Goal: Task Accomplishment & Management: Manage account settings

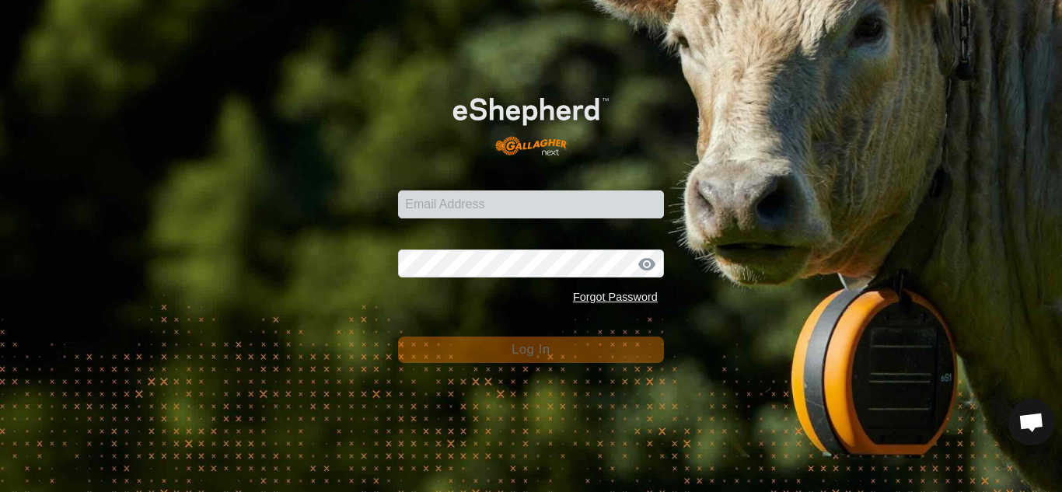
click at [461, 219] on form "Email Address Password Forgot Password Log In" at bounding box center [531, 219] width 266 height 288
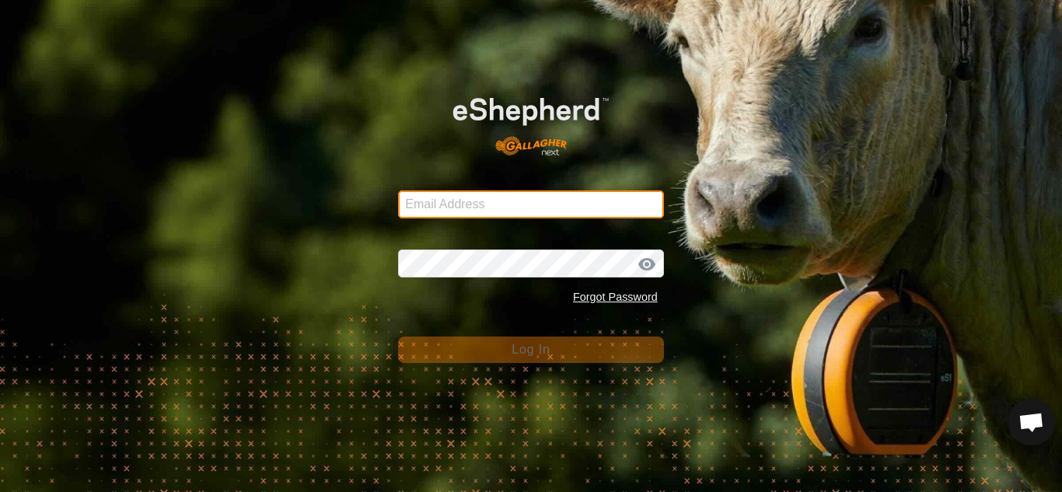
click at [453, 211] on input "Email Address" at bounding box center [531, 205] width 266 height 28
type input "[EMAIL_ADDRESS][DOMAIN_NAME]"
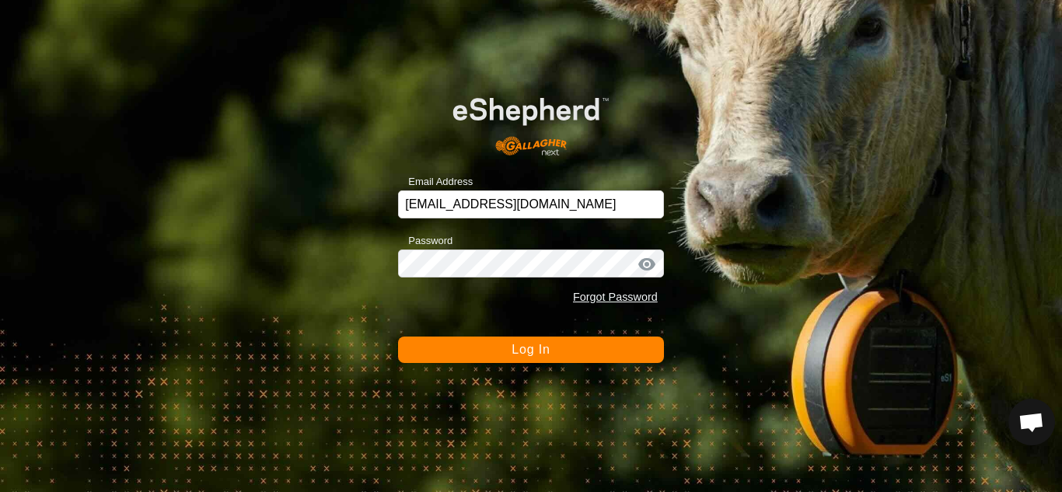
click at [506, 351] on button "Log In" at bounding box center [531, 350] width 266 height 26
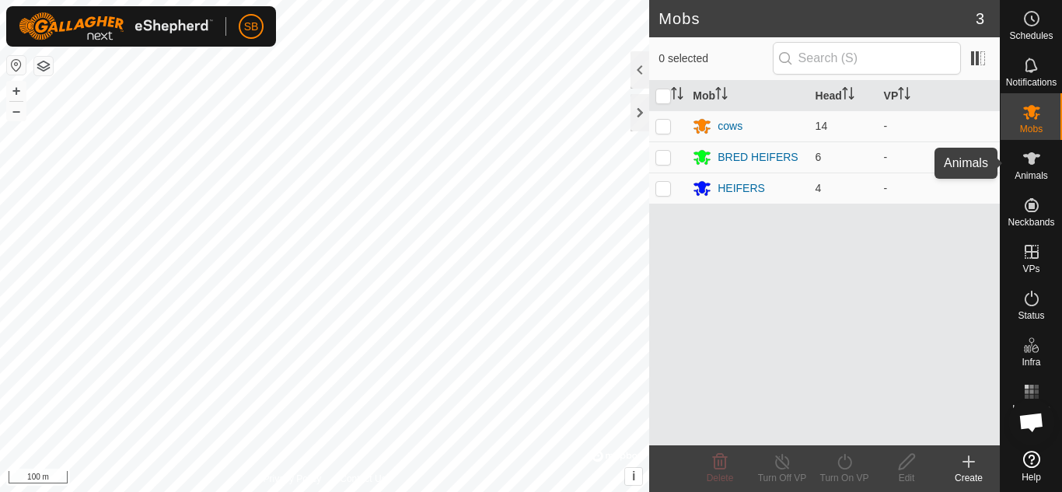
click at [1023, 171] on span "Animals" at bounding box center [1031, 175] width 33 height 9
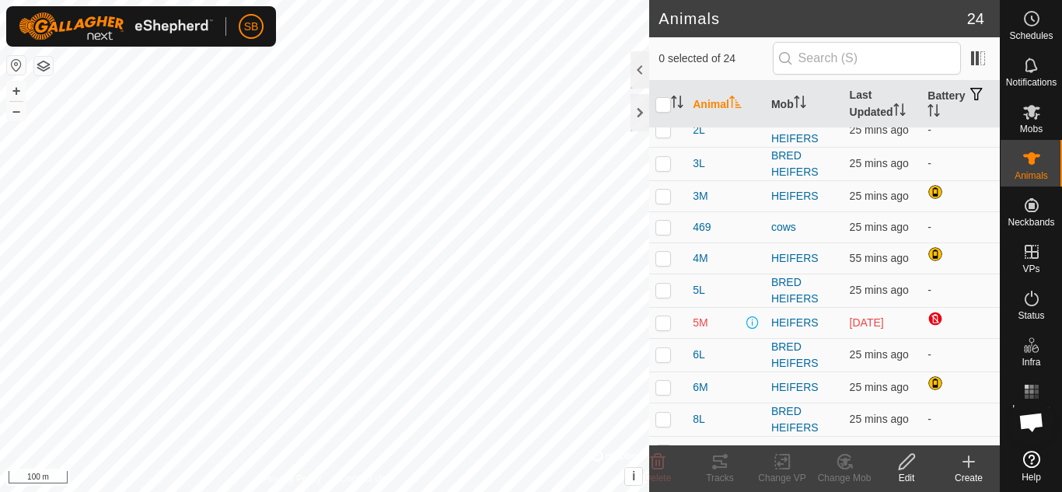
scroll to position [80, 0]
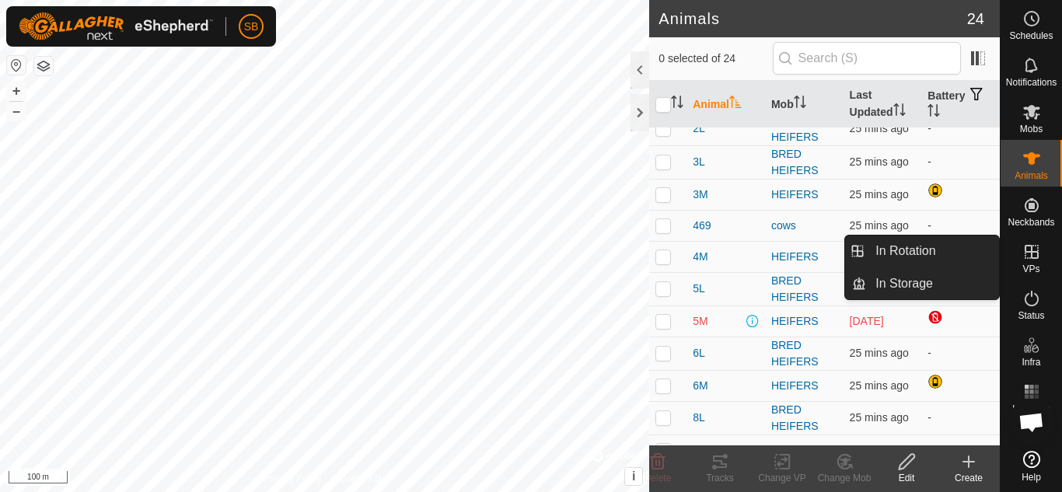
click at [1026, 257] on icon at bounding box center [1032, 252] width 19 height 19
click at [938, 282] on link "In Storage" at bounding box center [932, 283] width 133 height 31
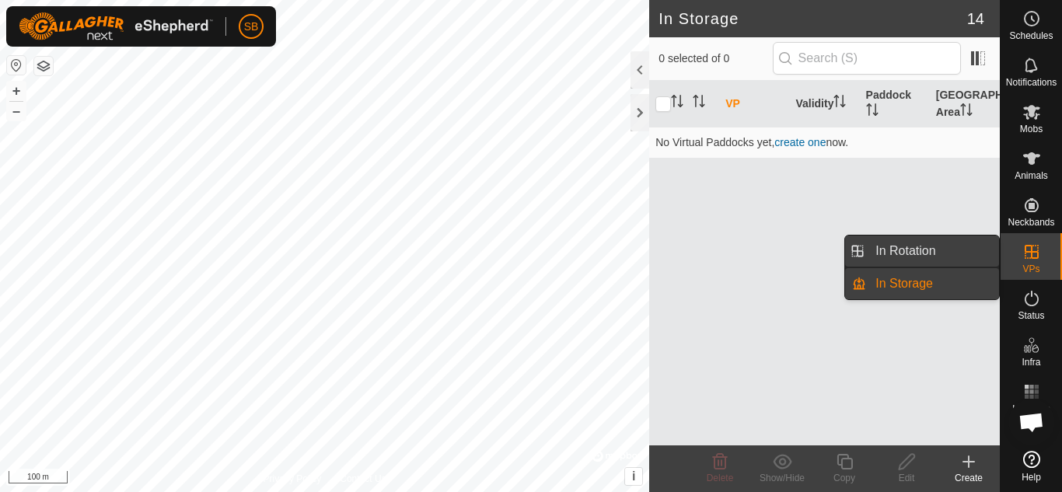
click at [970, 250] on link "In Rotation" at bounding box center [932, 251] width 133 height 31
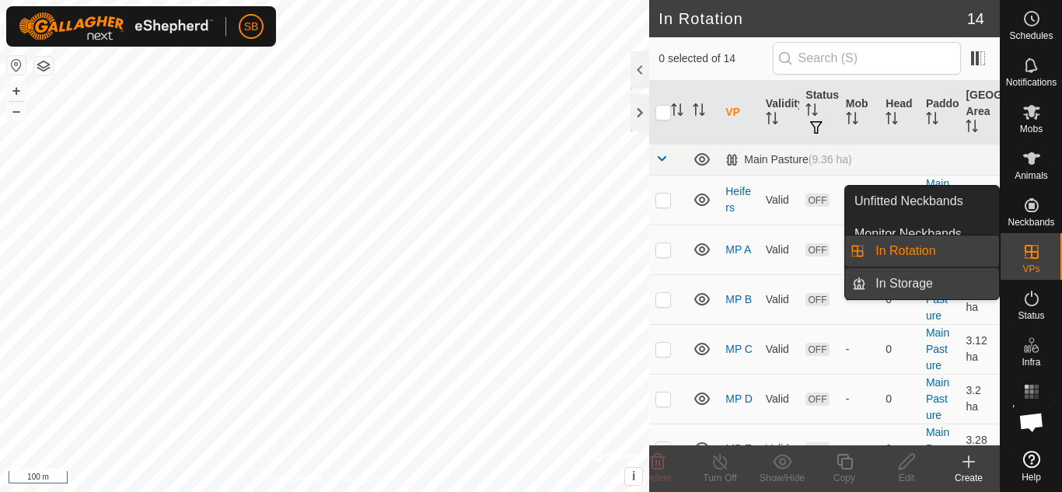
click at [930, 285] on link "In Storage" at bounding box center [932, 283] width 133 height 31
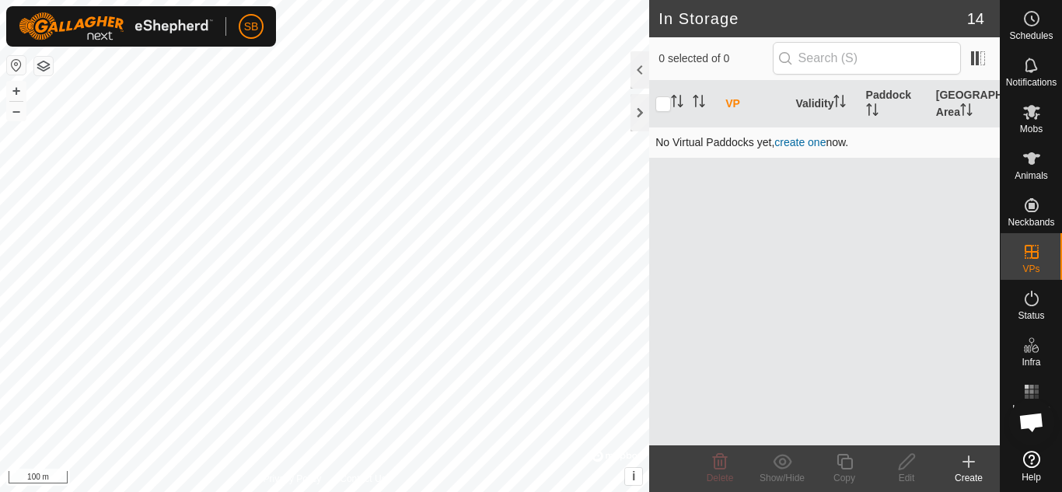
click at [803, 144] on link "create one" at bounding box center [800, 142] width 51 height 12
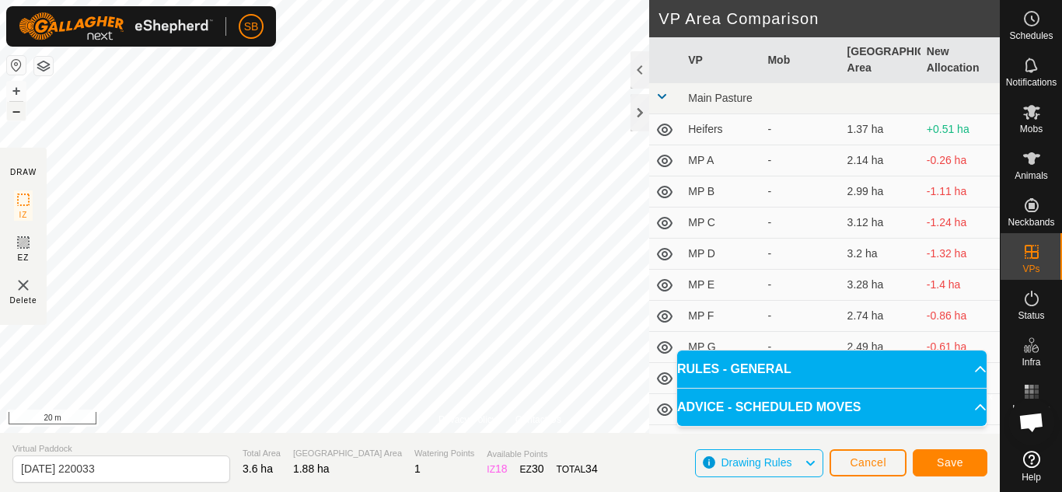
click at [12, 113] on button "–" at bounding box center [16, 111] width 19 height 19
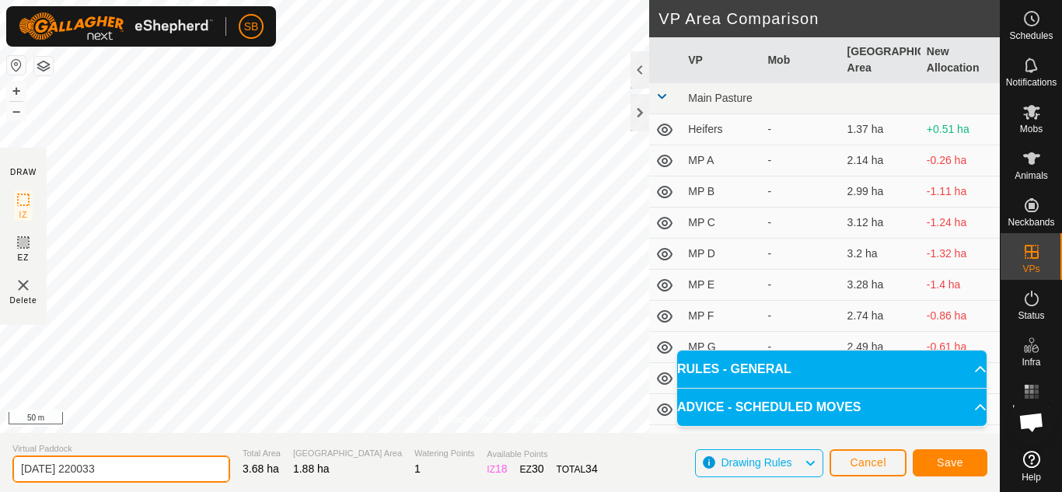
drag, startPoint x: 142, startPoint y: 473, endPoint x: 0, endPoint y: 460, distance: 142.9
click at [0, 460] on section "Virtual Paddock [DATE] 220033 Total Area 3.68 ha Grazing Area 1.88 ha Watering …" at bounding box center [500, 462] width 1000 height 59
click at [19, 469] on input "acre A" at bounding box center [121, 469] width 218 height 27
type input "28acre A"
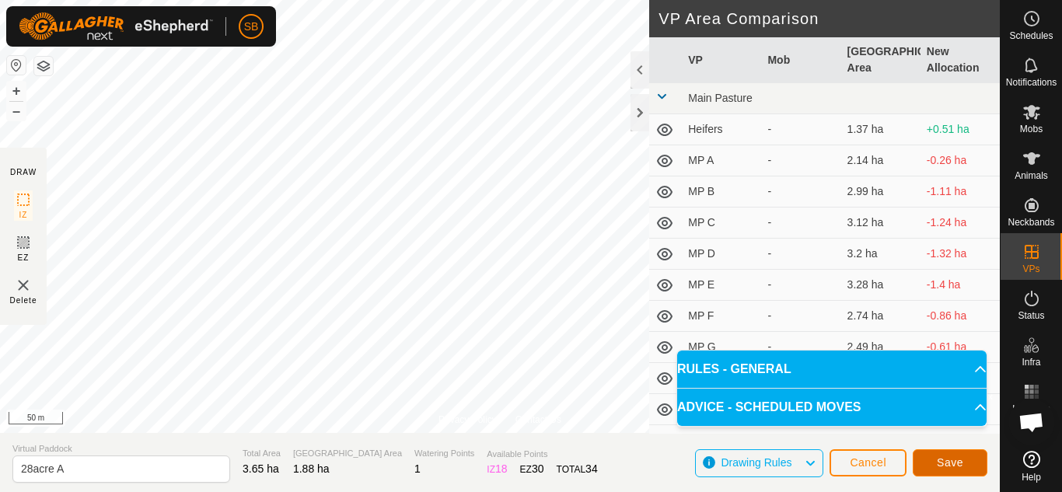
click at [932, 460] on button "Save" at bounding box center [950, 463] width 75 height 27
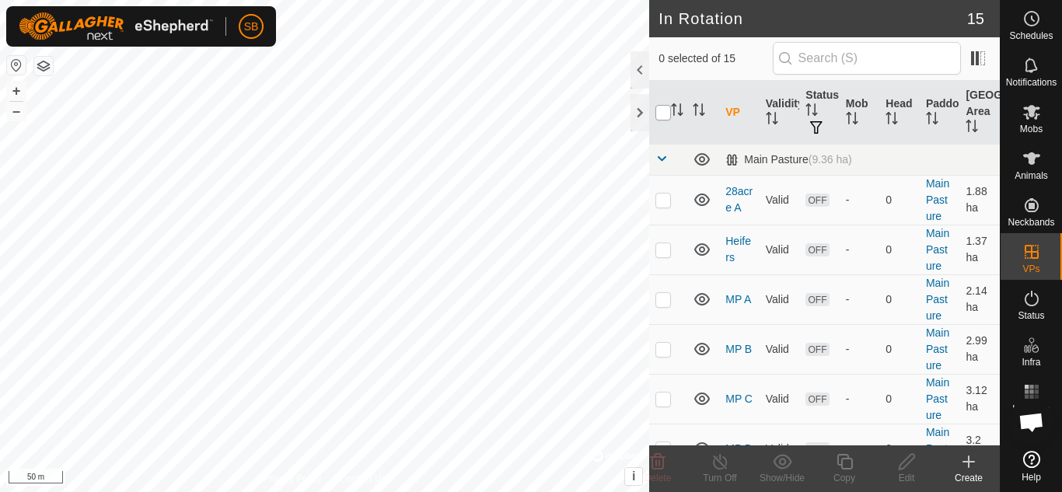
click at [661, 112] on input "checkbox" at bounding box center [664, 113] width 16 height 16
checkbox input "true"
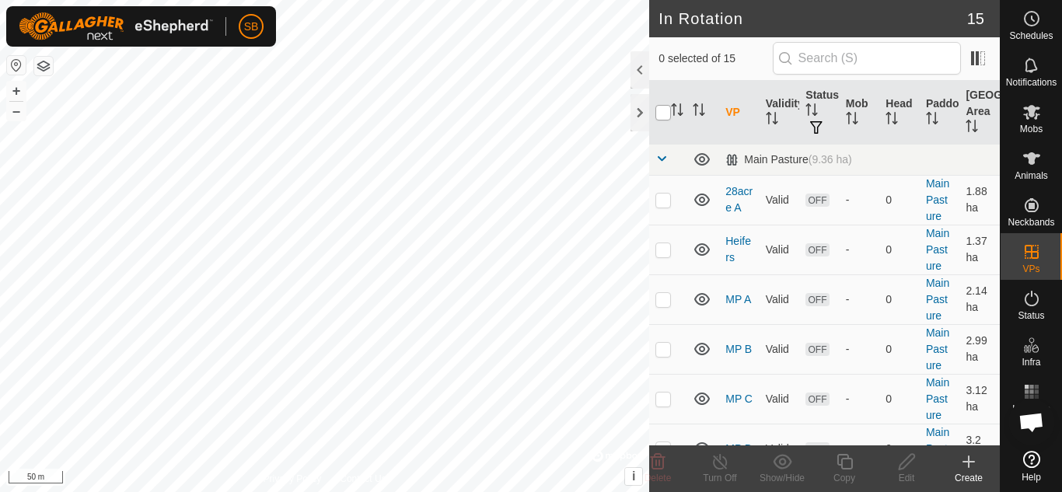
checkbox input "true"
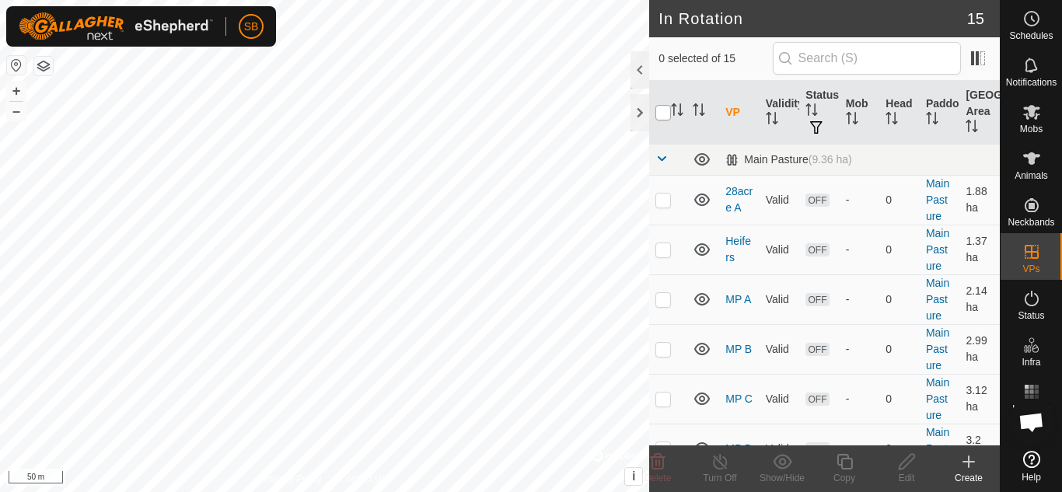
checkbox input "true"
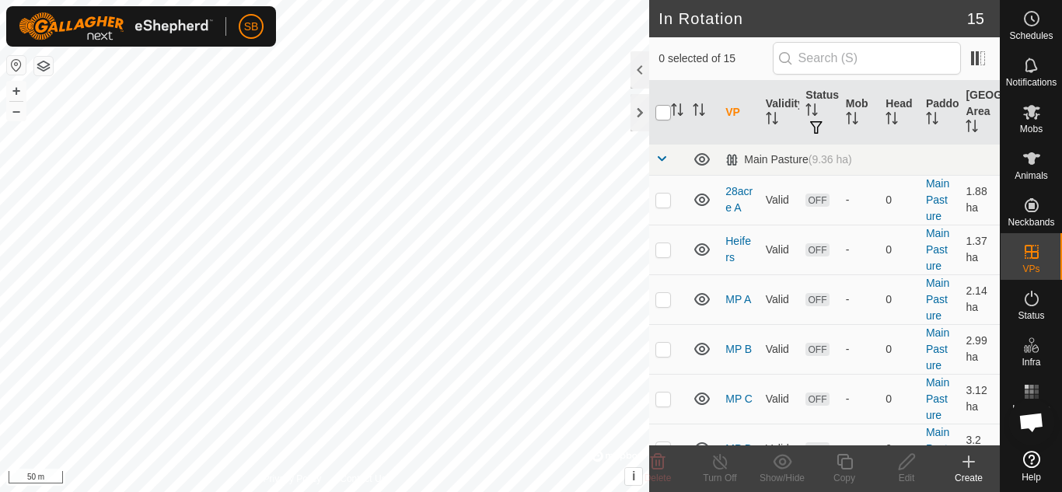
checkbox input "true"
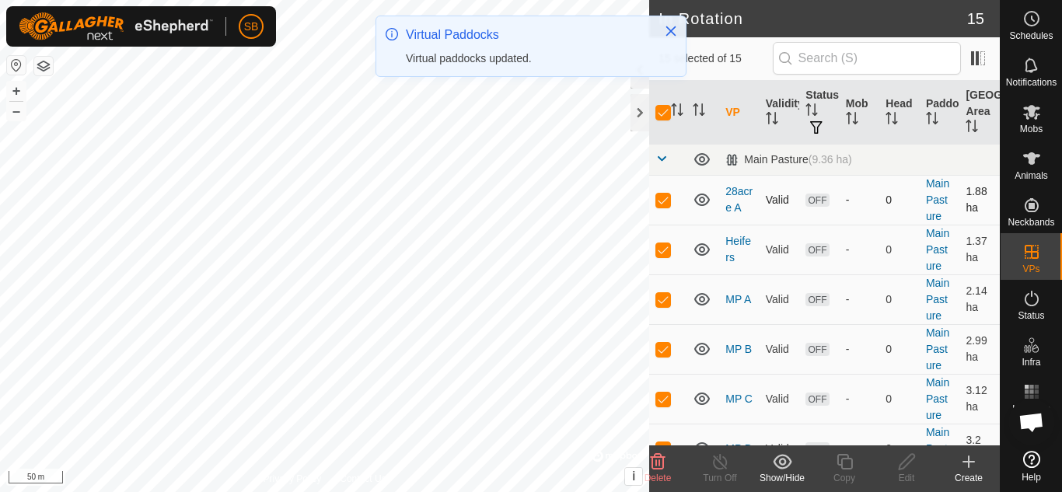
click at [660, 199] on p-checkbox at bounding box center [664, 200] width 16 height 12
checkbox input "false"
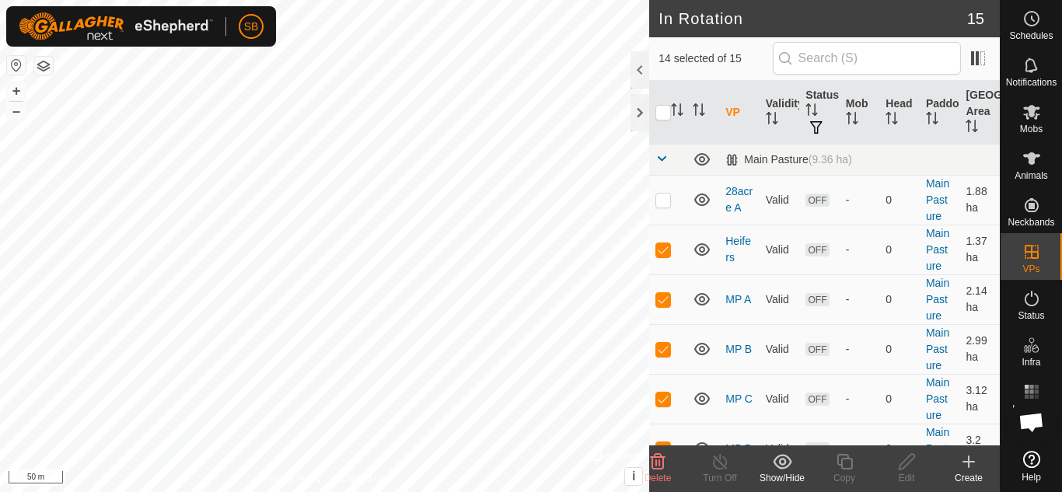
click at [768, 464] on show-hide-svg-icon at bounding box center [782, 462] width 62 height 19
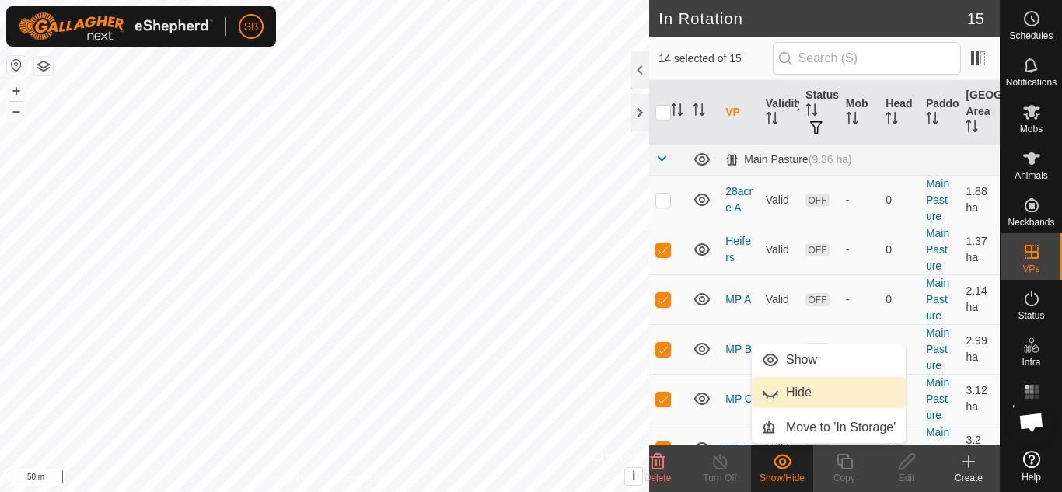
click at [788, 391] on link "Hide" at bounding box center [829, 392] width 154 height 31
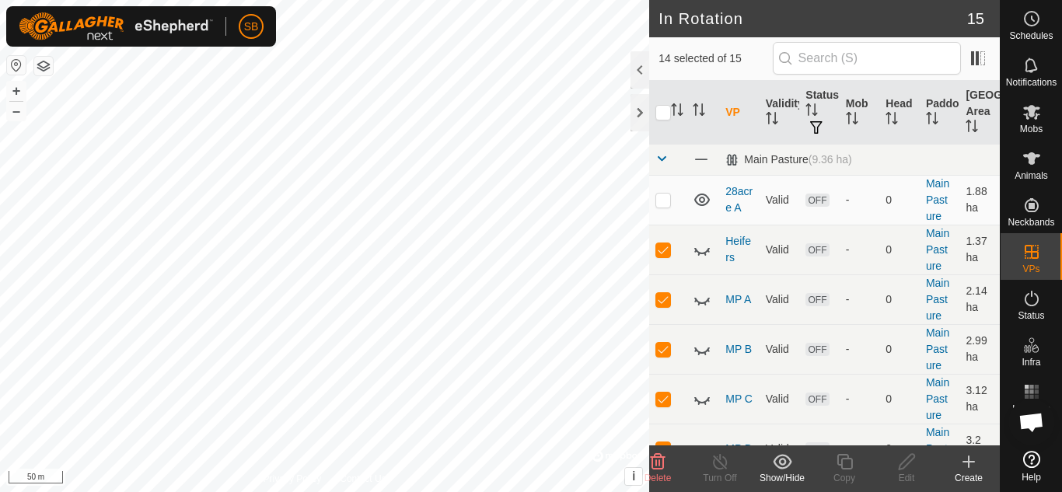
click at [971, 472] on div "Create" at bounding box center [969, 478] width 62 height 14
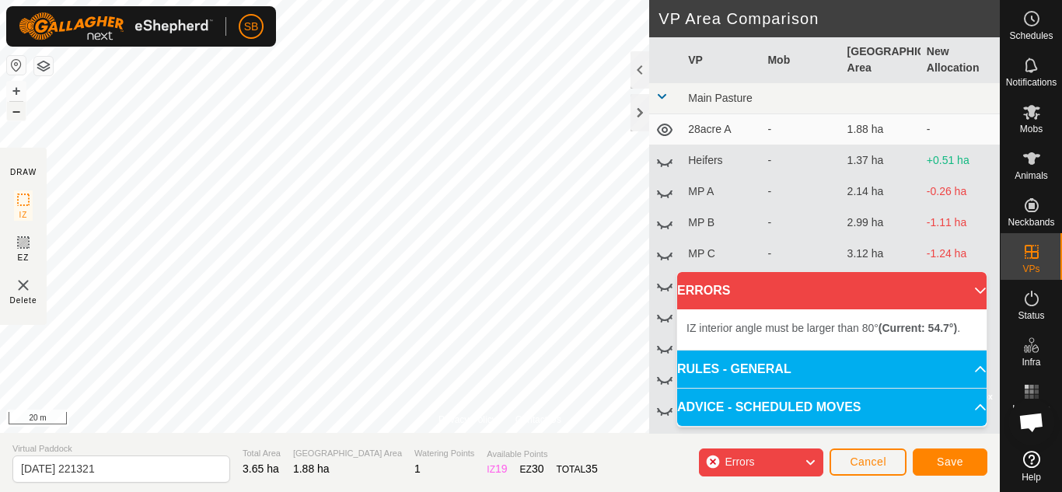
click at [16, 114] on button "–" at bounding box center [16, 111] width 19 height 19
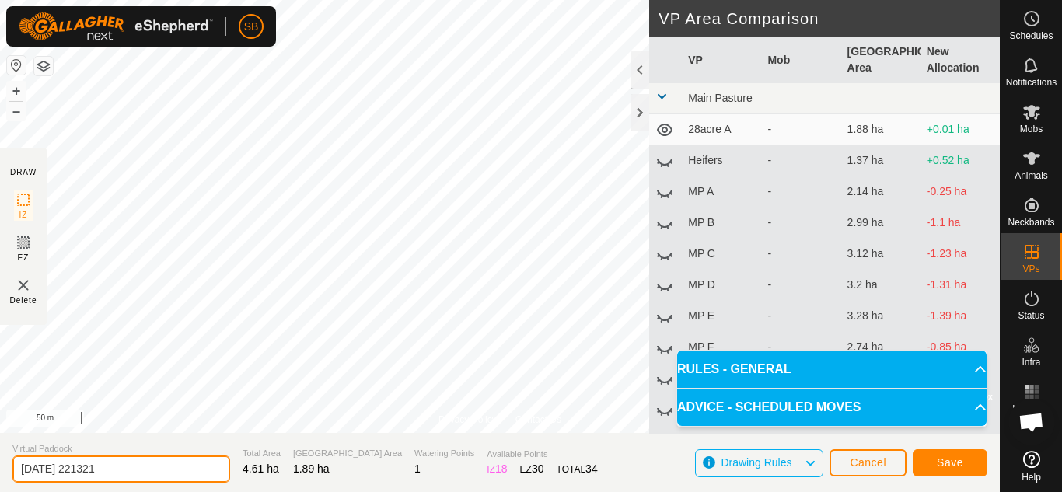
drag, startPoint x: 131, startPoint y: 471, endPoint x: 0, endPoint y: 443, distance: 134.4
click at [0, 443] on section "Virtual Paddock [DATE] 221321 Total Area 4.61 ha Grazing Area 1.89 ha Watering …" at bounding box center [500, 462] width 1000 height 59
type input "28acre B"
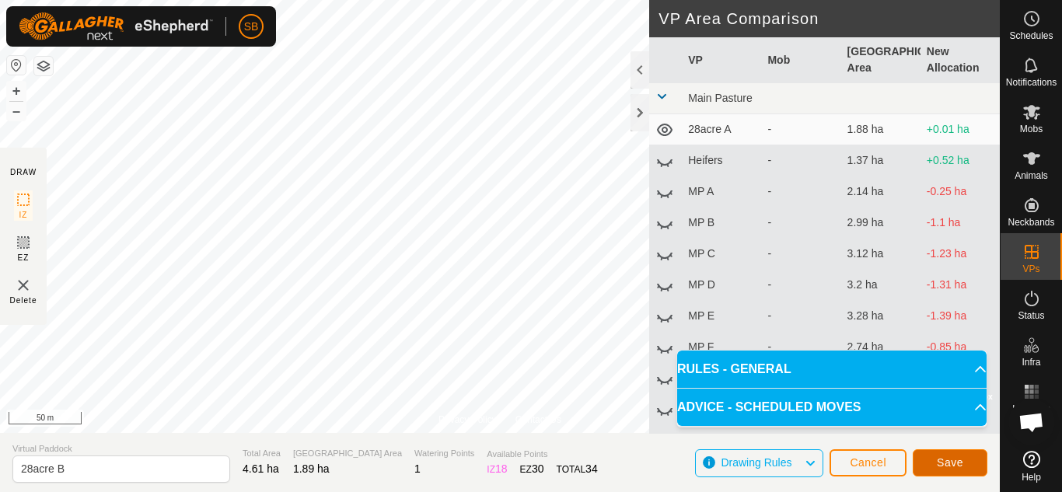
click at [954, 460] on span "Save" at bounding box center [950, 463] width 26 height 12
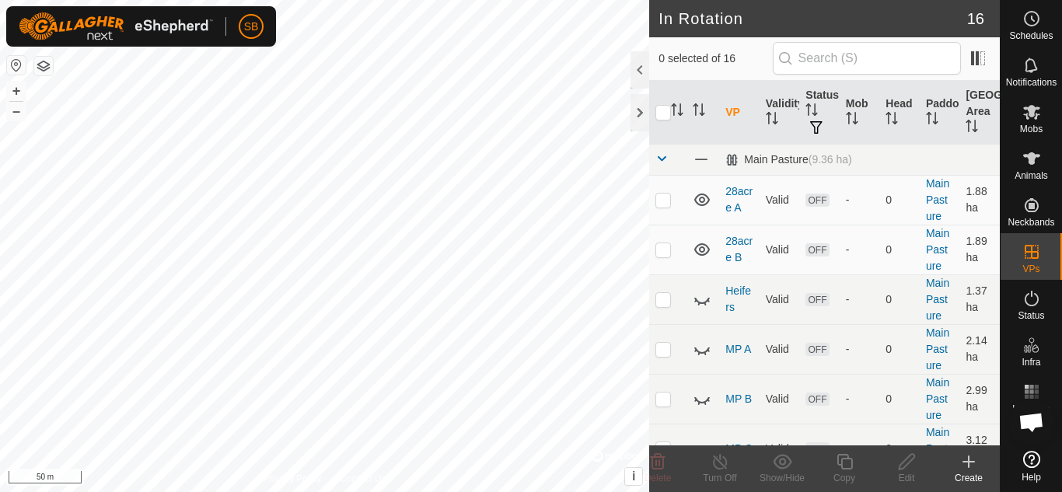
click at [971, 462] on icon at bounding box center [969, 462] width 11 height 0
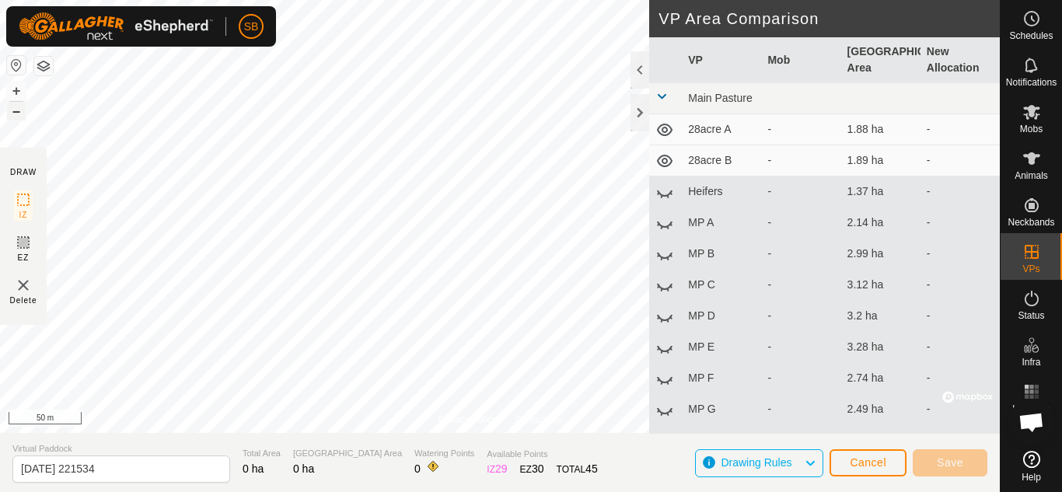
click at [16, 114] on button "–" at bounding box center [16, 111] width 19 height 19
click at [16, 90] on button "+" at bounding box center [16, 91] width 19 height 19
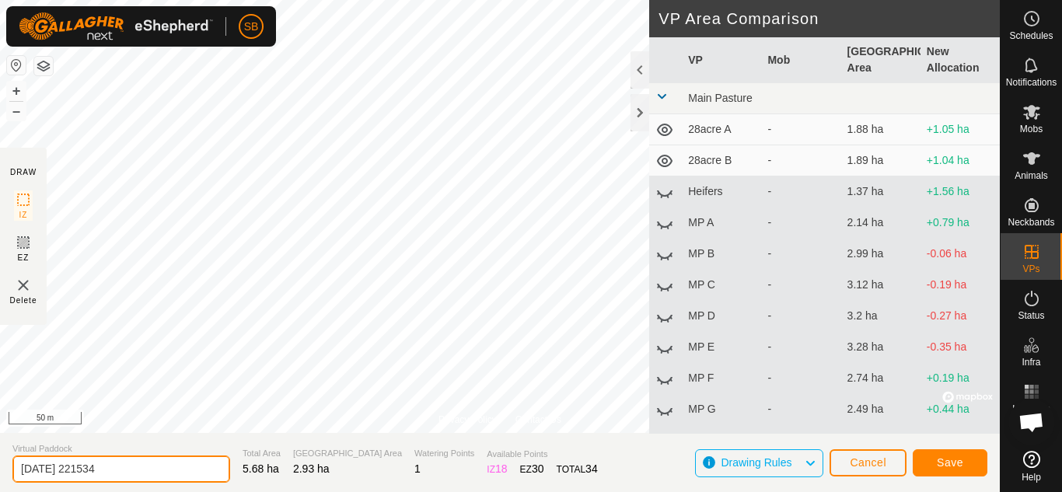
drag, startPoint x: 190, startPoint y: 467, endPoint x: 0, endPoint y: 462, distance: 189.8
click at [0, 462] on section "Virtual Paddock [DATE] 221534 Total Area 5.68 ha Grazing Area 2.93 ha Watering …" at bounding box center [500, 462] width 1000 height 59
type input "28acre C"
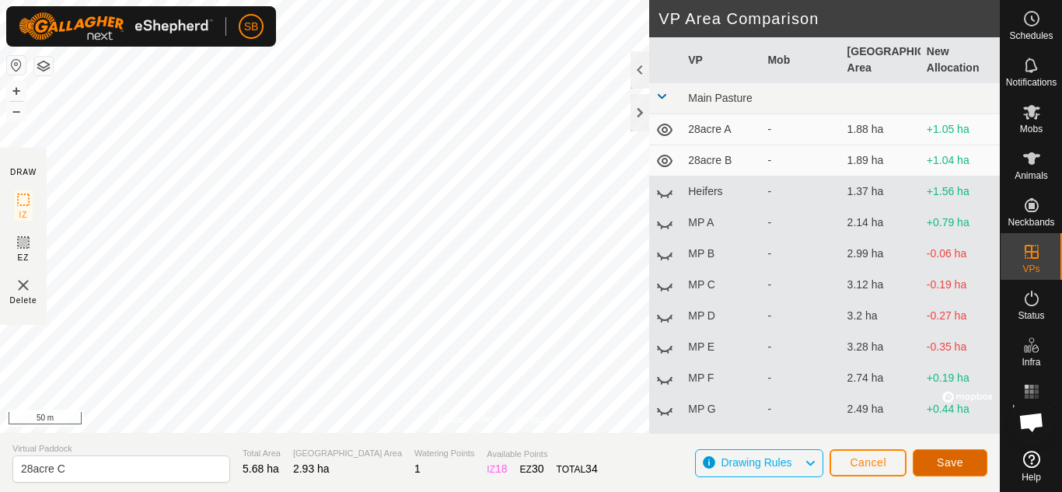
click at [971, 460] on button "Save" at bounding box center [950, 463] width 75 height 27
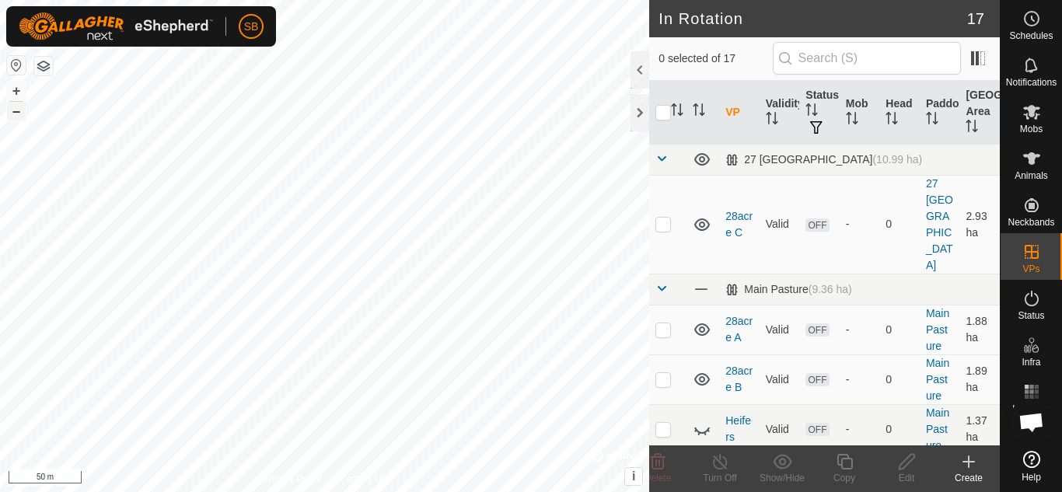
click at [16, 114] on button "–" at bounding box center [16, 111] width 19 height 19
click at [960, 465] on icon at bounding box center [969, 462] width 19 height 19
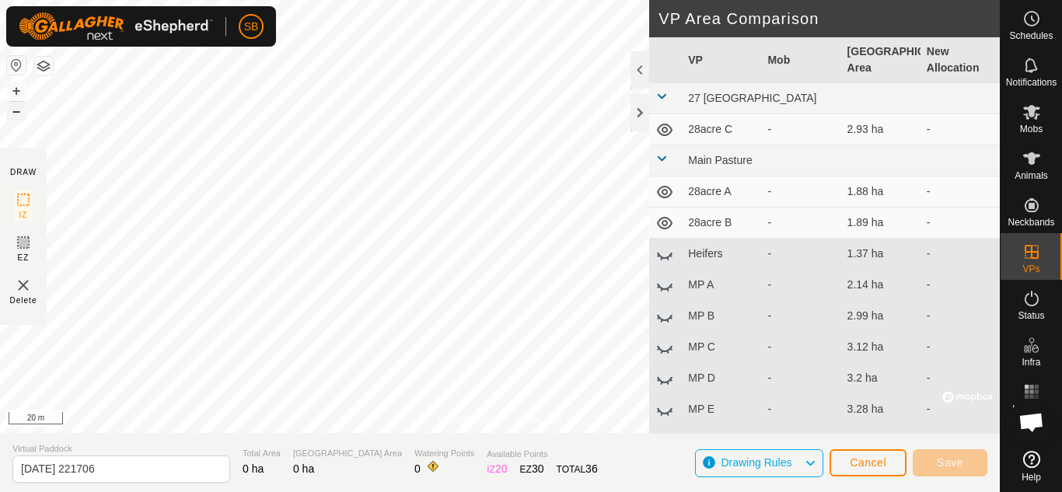
click at [16, 114] on button "–" at bounding box center [16, 111] width 19 height 19
click at [18, 96] on button "+" at bounding box center [16, 91] width 19 height 19
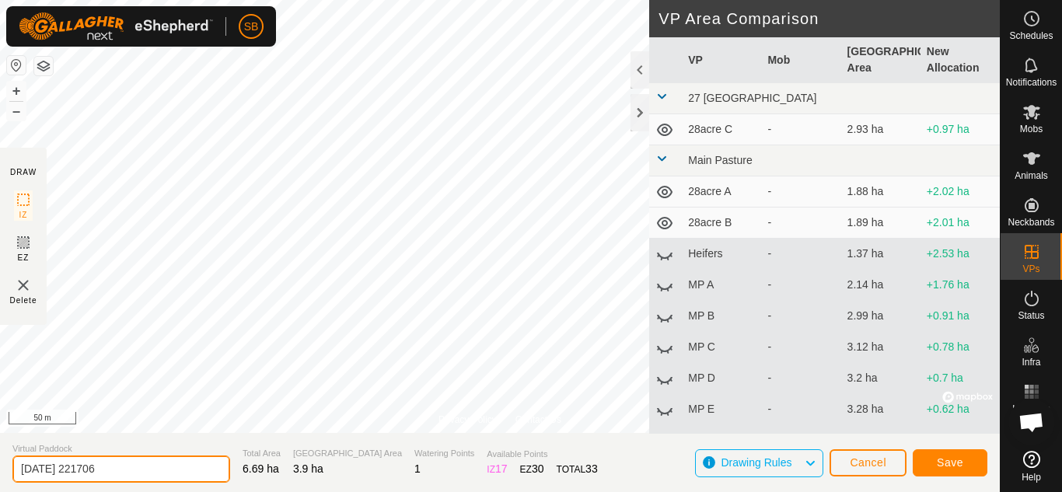
click at [145, 472] on input "[DATE] 221706" at bounding box center [121, 469] width 218 height 27
type input "2"
type input "28acre D"
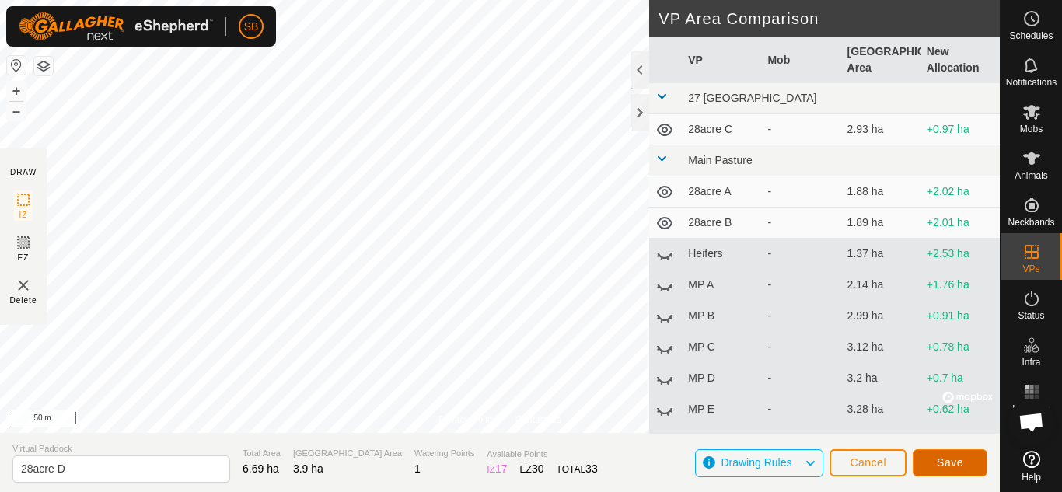
click at [945, 457] on span "Save" at bounding box center [950, 463] width 26 height 12
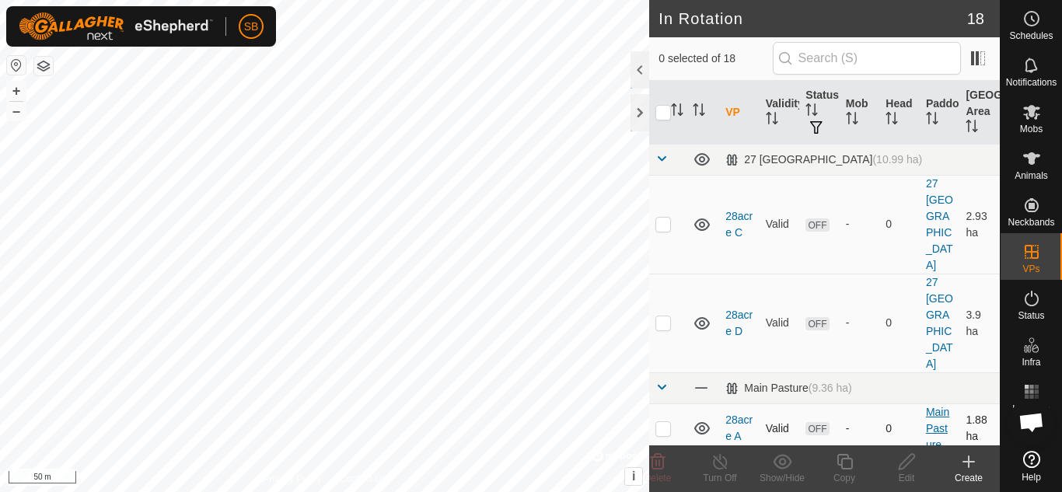
click at [928, 406] on link "Main Pasture" at bounding box center [937, 428] width 23 height 45
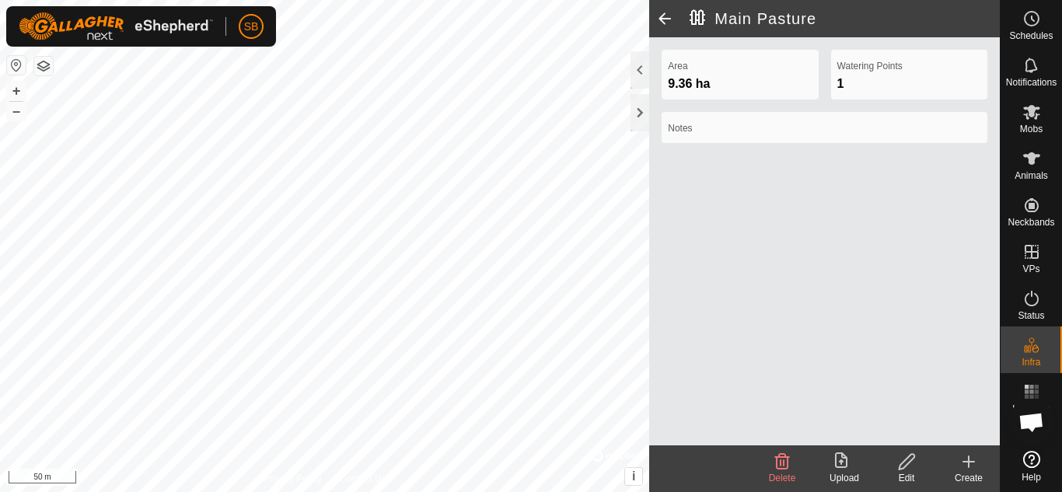
click at [910, 473] on div "Edit" at bounding box center [907, 478] width 62 height 14
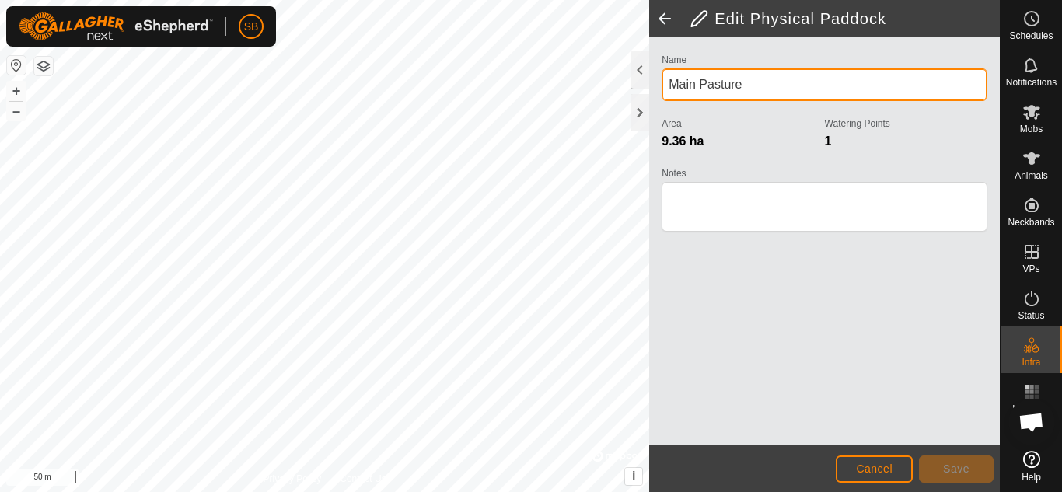
drag, startPoint x: 764, startPoint y: 89, endPoint x: 666, endPoint y: 90, distance: 98.0
click at [666, 90] on input "Main Pasture" at bounding box center [825, 84] width 326 height 33
type input "27 [GEOGRAPHIC_DATA]"
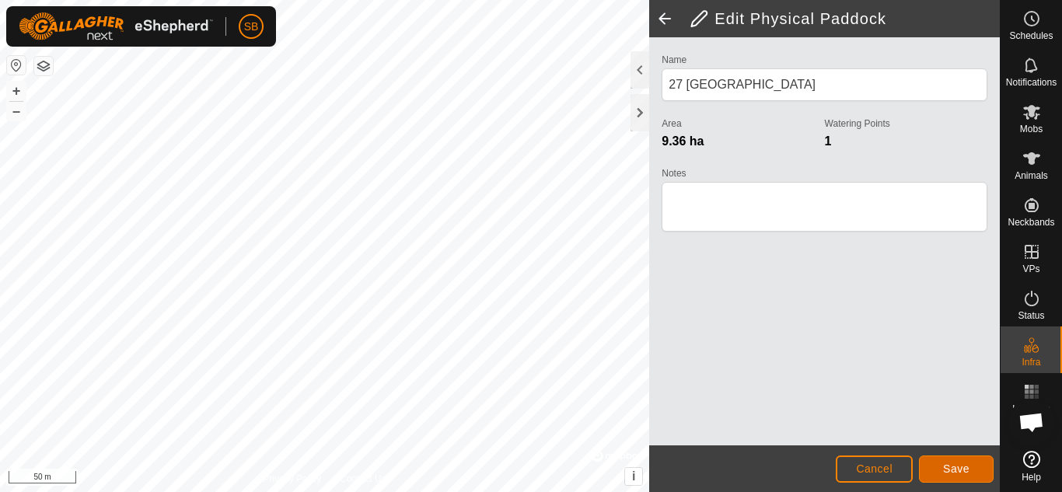
click at [945, 462] on button "Save" at bounding box center [956, 469] width 75 height 27
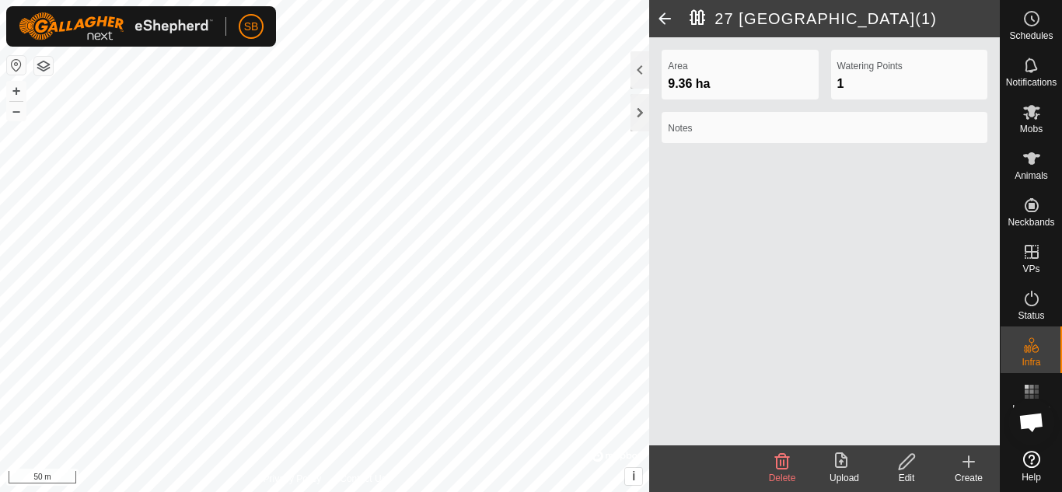
click at [661, 18] on span at bounding box center [664, 18] width 31 height 37
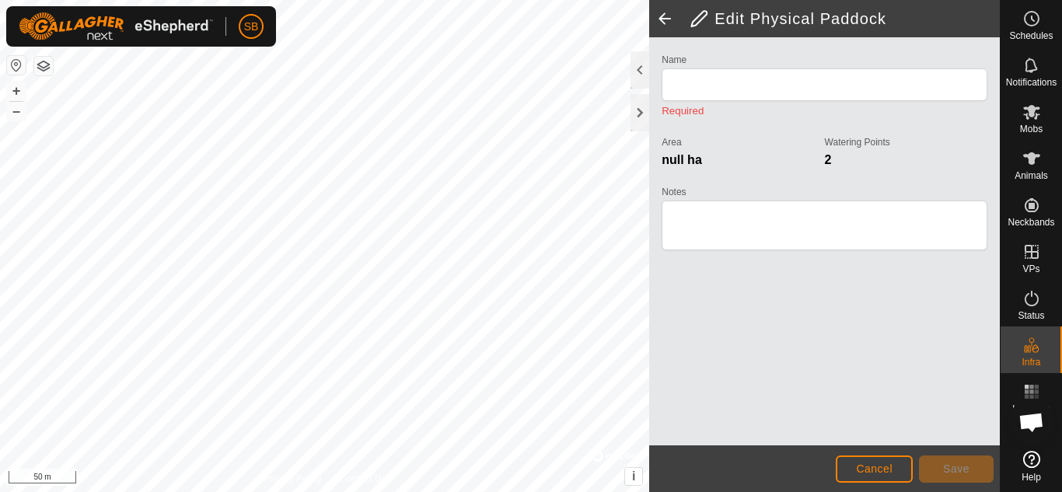
type input "27 [GEOGRAPHIC_DATA](1)"
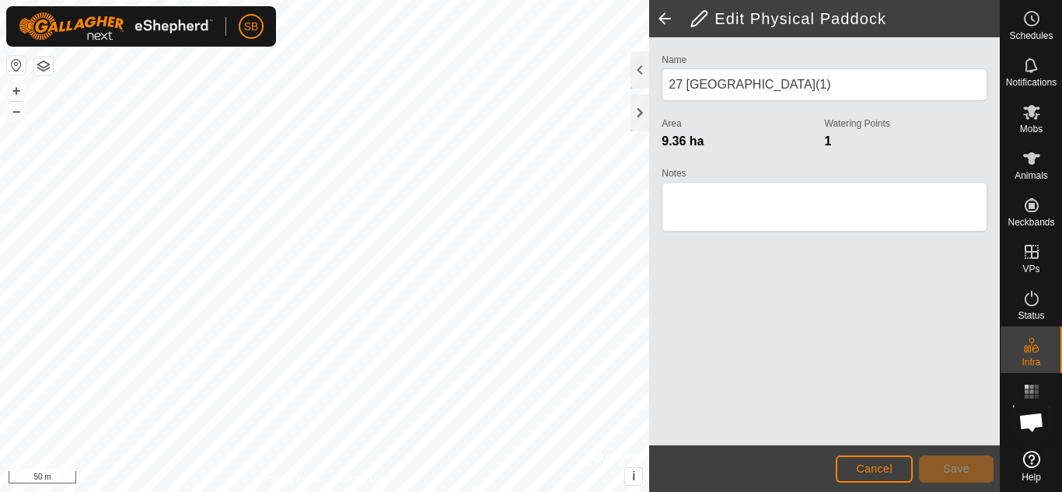
click at [661, 18] on span at bounding box center [664, 18] width 31 height 37
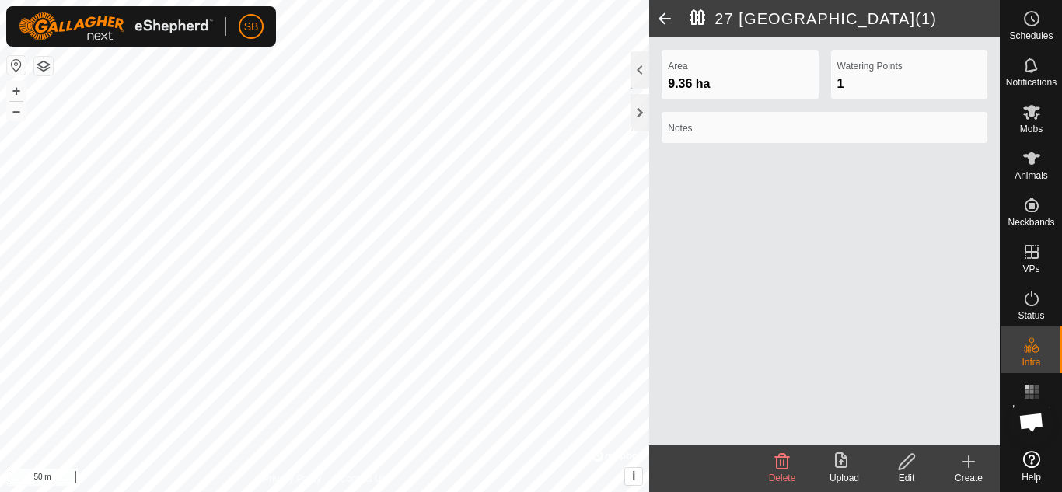
click at [661, 18] on span at bounding box center [664, 18] width 31 height 37
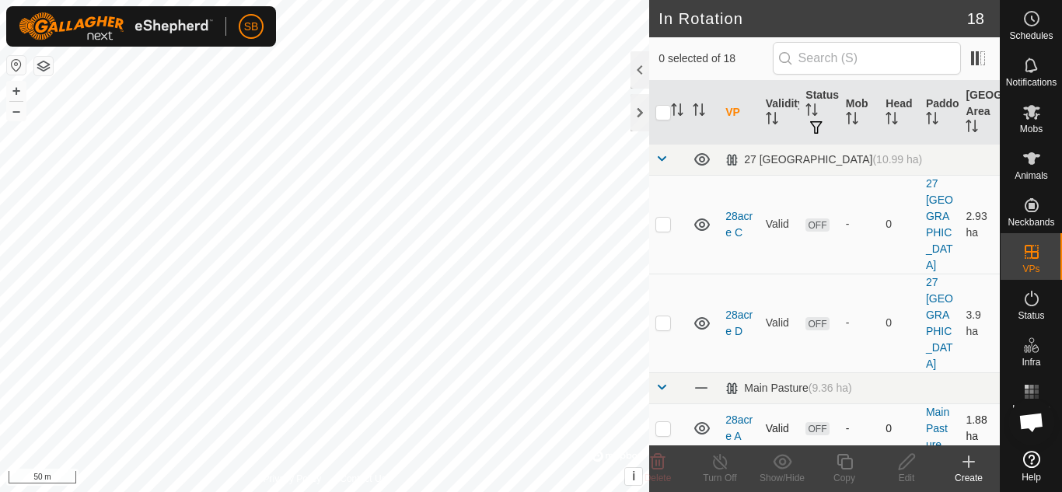
click at [737, 404] on td "28acre A" at bounding box center [739, 429] width 40 height 50
click at [736, 414] on link "28acre A" at bounding box center [739, 428] width 27 height 29
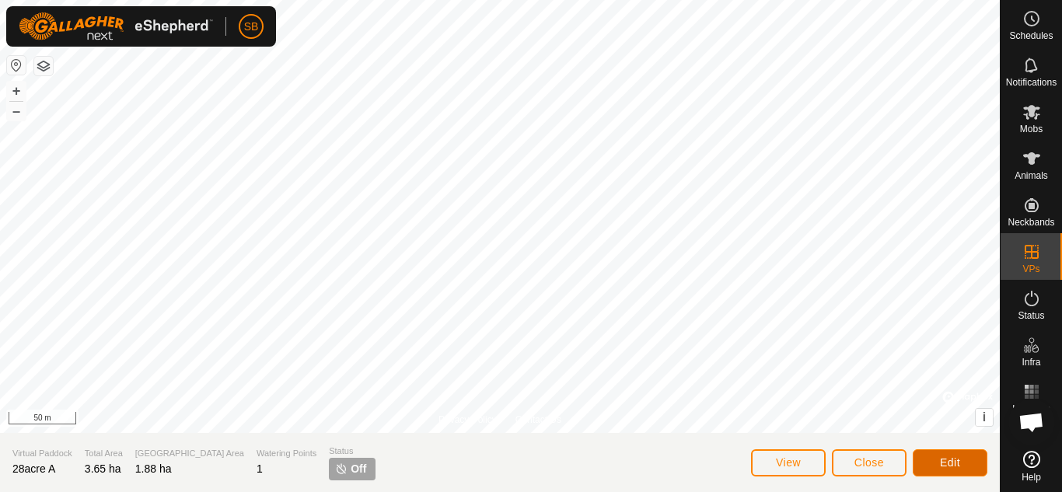
click at [954, 464] on span "Edit" at bounding box center [950, 463] width 20 height 12
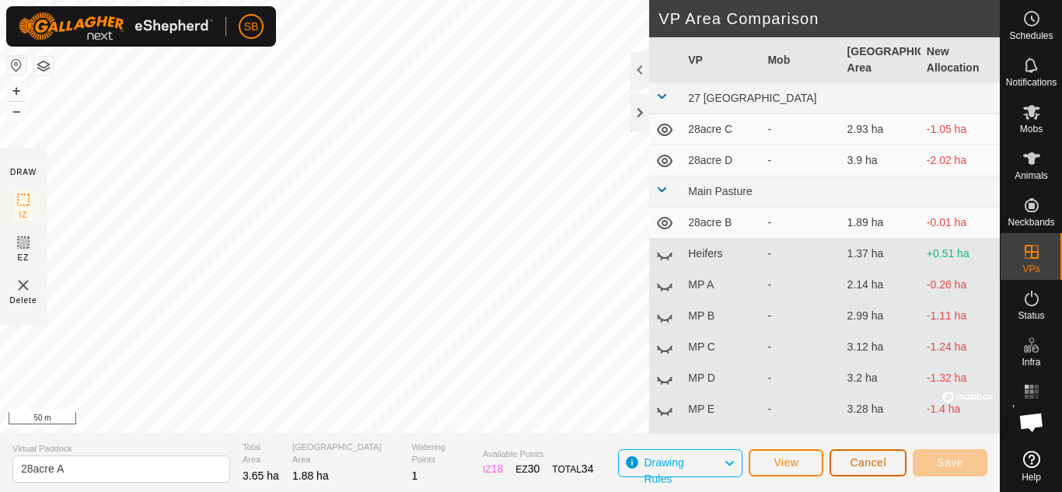
click at [838, 468] on button "Cancel" at bounding box center [868, 463] width 77 height 27
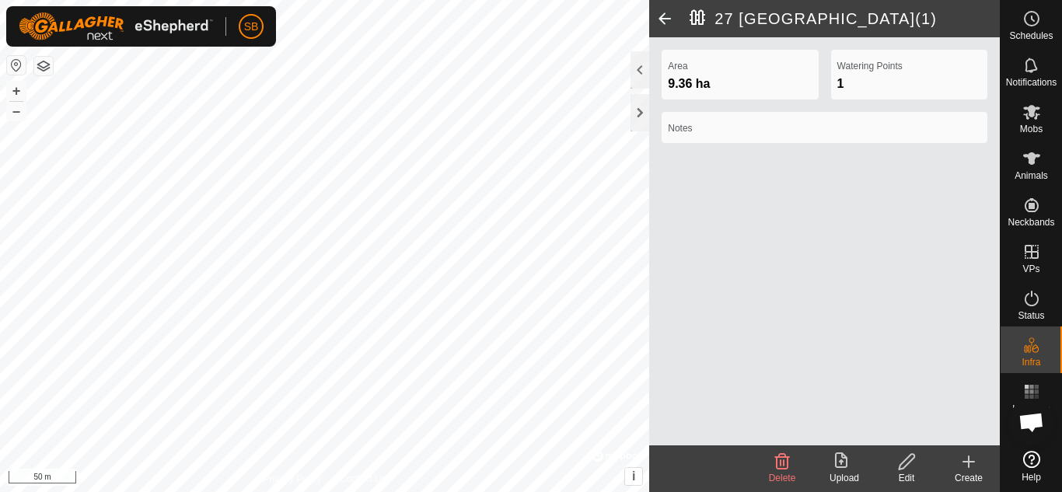
click at [914, 465] on icon at bounding box center [906, 462] width 19 height 19
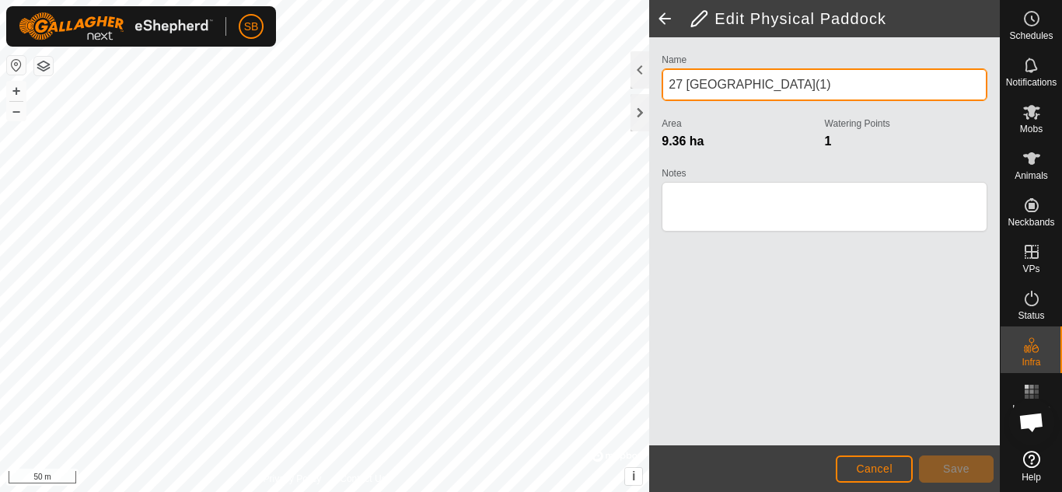
click at [788, 87] on input "27 [GEOGRAPHIC_DATA](1)" at bounding box center [825, 84] width 326 height 33
type input "27 [GEOGRAPHIC_DATA]"
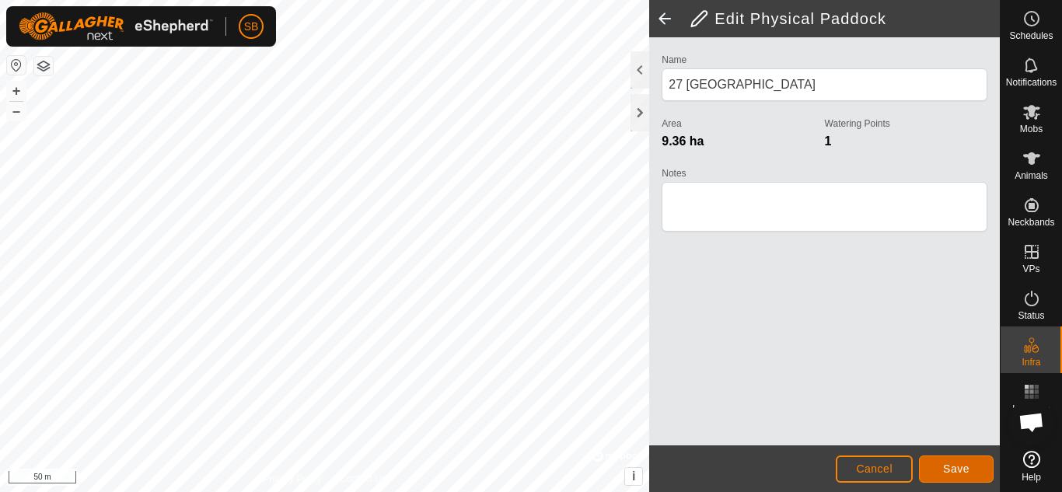
click at [942, 467] on button "Save" at bounding box center [956, 469] width 75 height 27
